Goal: Task Accomplishment & Management: Manage account settings

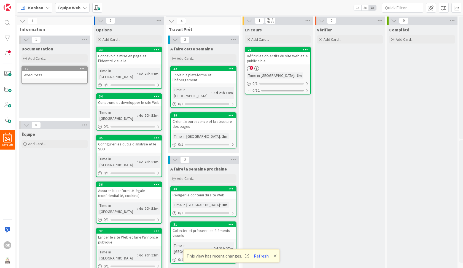
scroll to position [2, 0]
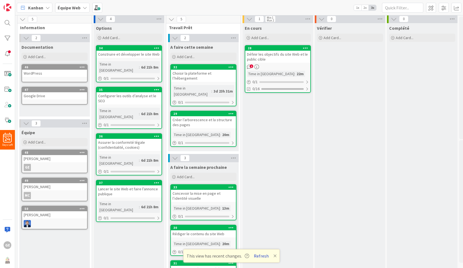
click at [262, 256] on button "Refresh" at bounding box center [261, 255] width 19 height 7
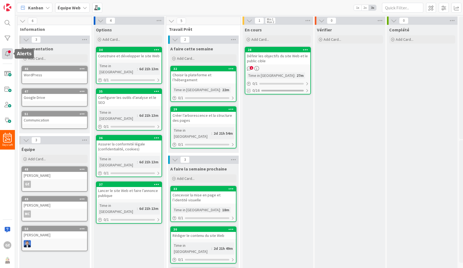
click at [10, 53] on div at bounding box center [7, 53] width 11 height 11
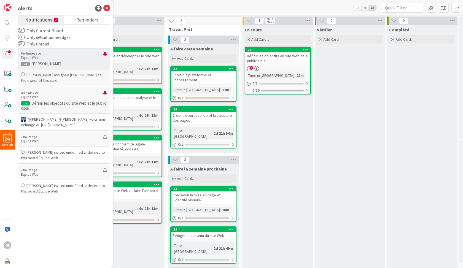
click at [66, 60] on p "Équipe Web" at bounding box center [62, 57] width 82 height 5
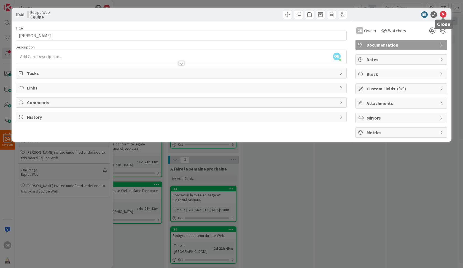
click at [444, 14] on icon at bounding box center [442, 14] width 7 height 7
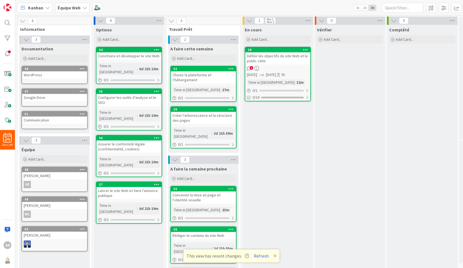
click at [250, 67] on span "1" at bounding box center [251, 68] width 4 height 4
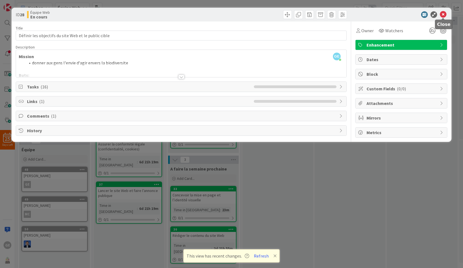
click at [446, 13] on div at bounding box center [397, 14] width 97 height 7
click at [442, 14] on icon at bounding box center [442, 14] width 7 height 7
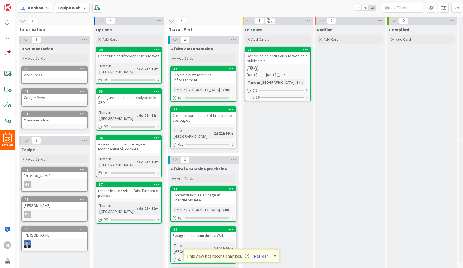
scroll to position [38, 0]
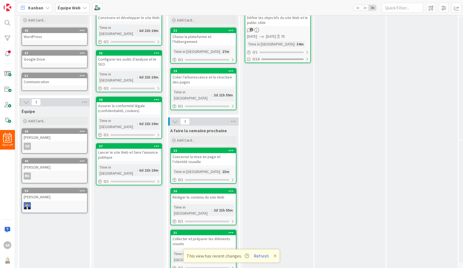
click at [251, 31] on span "1" at bounding box center [251, 30] width 4 height 4
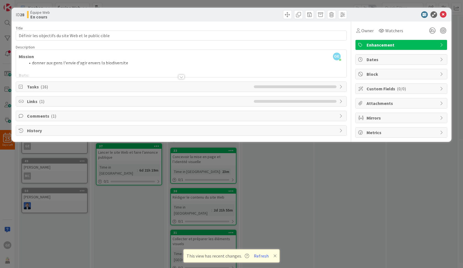
click at [182, 76] on div at bounding box center [181, 77] width 6 height 4
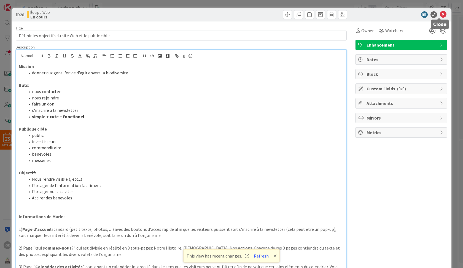
click at [439, 12] on icon at bounding box center [442, 14] width 7 height 7
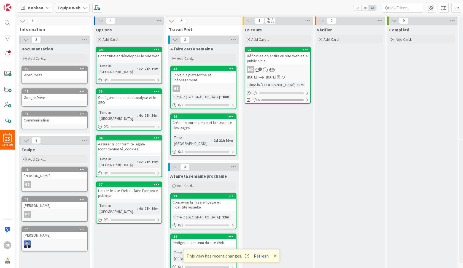
click at [259, 70] on span "1" at bounding box center [260, 69] width 4 height 4
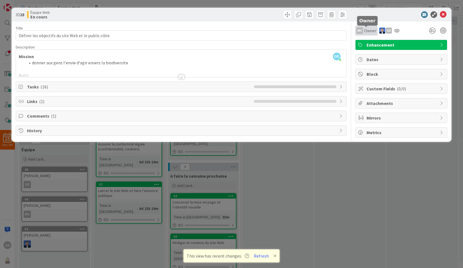
click at [367, 31] on span "Owner" at bounding box center [370, 30] width 12 height 7
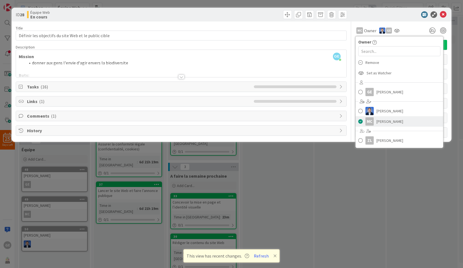
click at [381, 125] on span "Marie Charles" at bounding box center [389, 121] width 27 height 8
click at [381, 125] on div "MC Owner Owner Remove Set as Watcher GE Guillaume Edger Dimitri Ponomareff MC M…" at bounding box center [401, 79] width 92 height 116
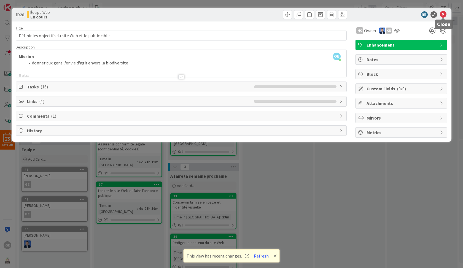
click at [445, 12] on icon at bounding box center [442, 14] width 7 height 7
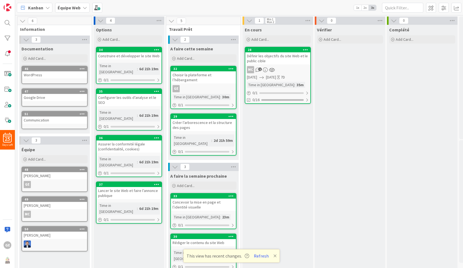
click at [260, 69] on span "1" at bounding box center [260, 69] width 4 height 4
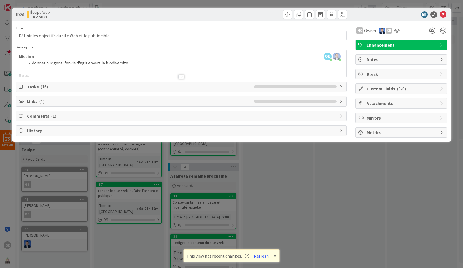
click at [85, 114] on span "Comments ( 1 )" at bounding box center [181, 116] width 309 height 7
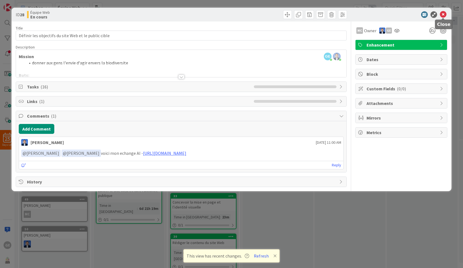
click at [443, 13] on icon at bounding box center [442, 14] width 7 height 7
